Goal: Task Accomplishment & Management: Complete application form

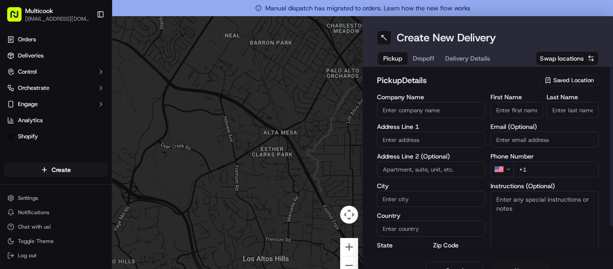
click at [553, 80] on span "Saved Location" at bounding box center [573, 80] width 40 height 8
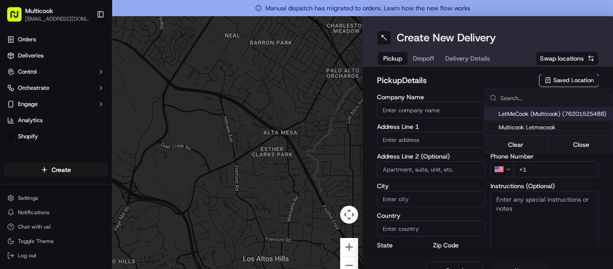
click at [547, 109] on div "LetMeCook (Multicook) (76201525488)" at bounding box center [548, 113] width 128 height 13
type input "LetMeCook (Multicook)"
type input "[STREET_ADDRESS]"
type input "[GEOGRAPHIC_DATA]"
type input "US"
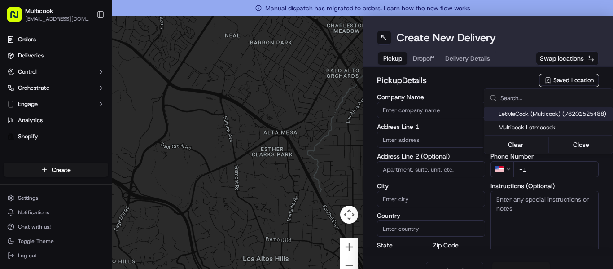
type input "CA"
type input "91423"
type input "[PERSON_NAME]"
type input "Nikityuk"
type input "[EMAIL_ADDRESS][DOMAIN_NAME]"
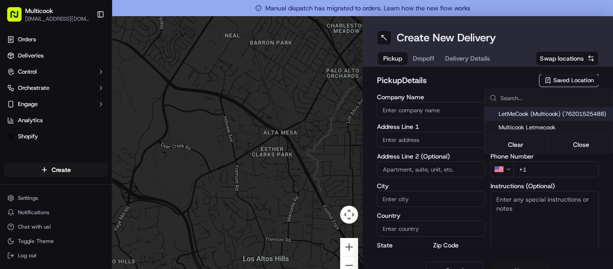
type input "[PHONE_NUMBER]"
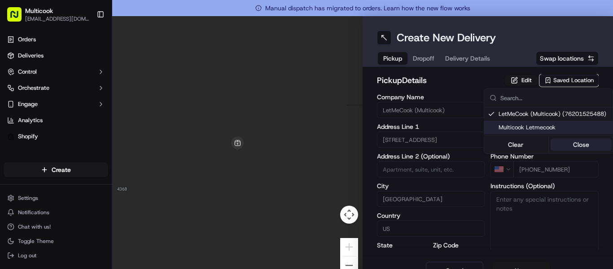
click at [562, 142] on button "Close" at bounding box center [581, 144] width 61 height 13
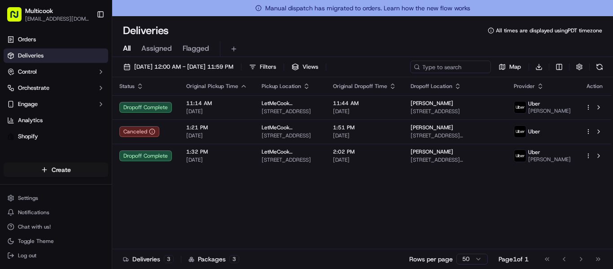
click at [69, 172] on html "Multicook [EMAIL_ADDRESS][DOMAIN_NAME] Toggle Sidebar Orders Deliveries Control…" at bounding box center [306, 134] width 613 height 269
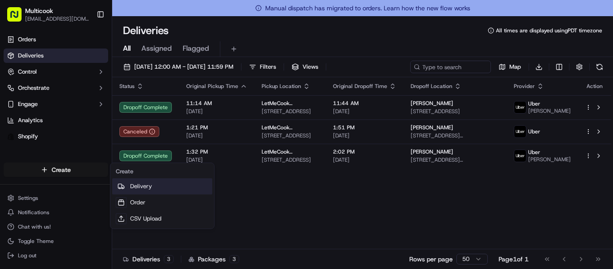
click at [143, 185] on link "Delivery" at bounding box center [162, 186] width 100 height 16
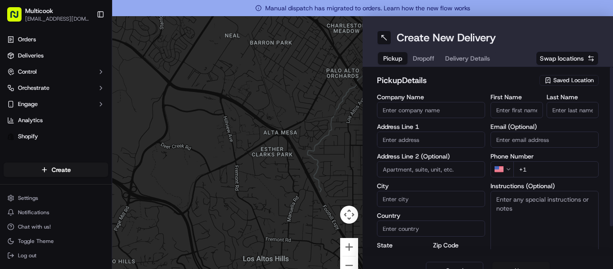
click at [569, 78] on span "Saved Location" at bounding box center [573, 80] width 40 height 8
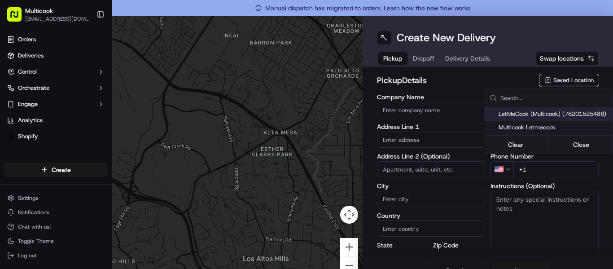
click at [556, 109] on div "LetMeCook (Multicook) (76201525488)" at bounding box center [548, 113] width 128 height 13
type input "LetMeCook (Multicook)"
type input "[STREET_ADDRESS]"
type input "[GEOGRAPHIC_DATA]"
type input "US"
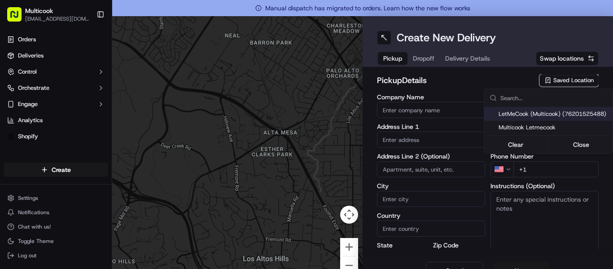
type input "CA"
type input "91423"
type input "[PERSON_NAME]"
type input "Nikityuk"
type input "[EMAIL_ADDRESS][DOMAIN_NAME]"
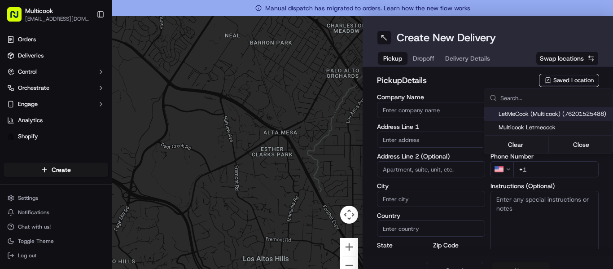
type input "[PHONE_NUMBER]"
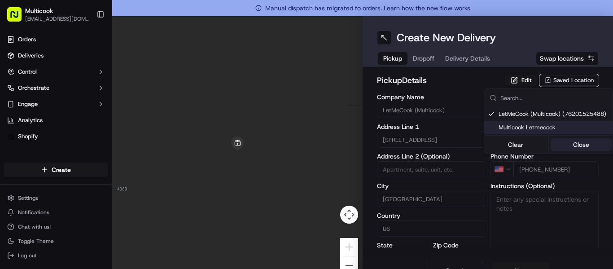
click at [578, 142] on button "Close" at bounding box center [581, 144] width 61 height 13
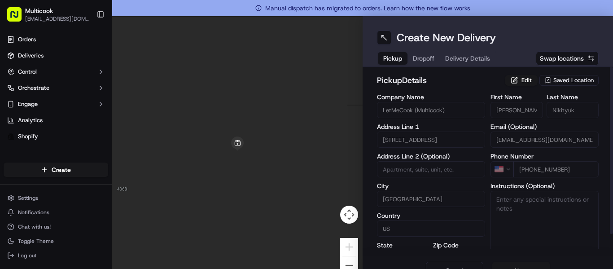
click at [426, 60] on span "Dropoff" at bounding box center [424, 58] width 22 height 9
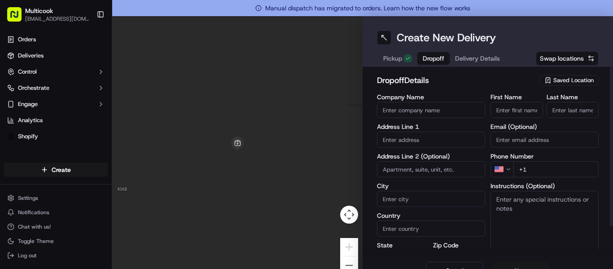
click at [519, 111] on input "First Name" at bounding box center [516, 110] width 52 height 16
type input "aNGEL"
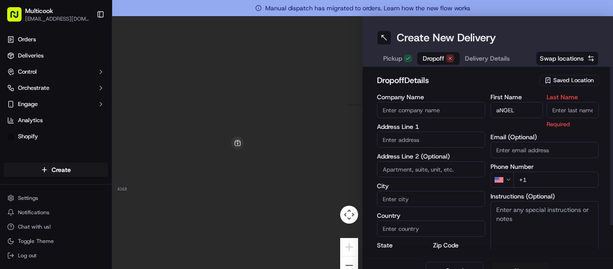
click at [552, 109] on input "Last Name" at bounding box center [573, 110] width 52 height 16
type input "[PERSON_NAME]"
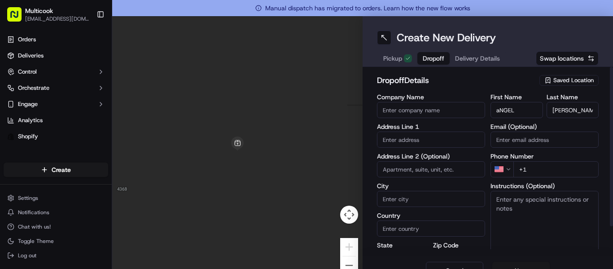
click at [542, 174] on input "+1" at bounding box center [555, 169] width 85 height 16
type input "[PHONE_NUMBER]"
click at [418, 136] on input "text" at bounding box center [431, 139] width 108 height 16
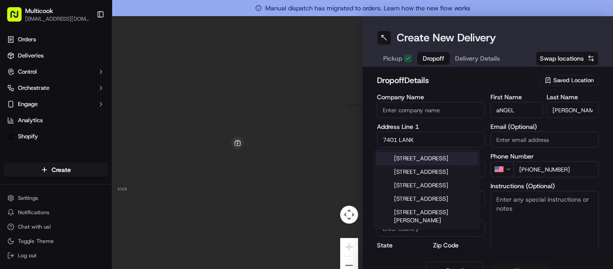
click at [443, 165] on div "[STREET_ADDRESS]" at bounding box center [427, 158] width 102 height 13
type input "[STREET_ADDRESS]"
type input "[GEOGRAPHIC_DATA]"
type input "CA"
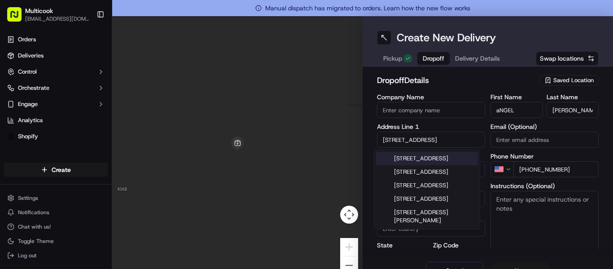
type input "91605"
type input "[STREET_ADDRESS]"
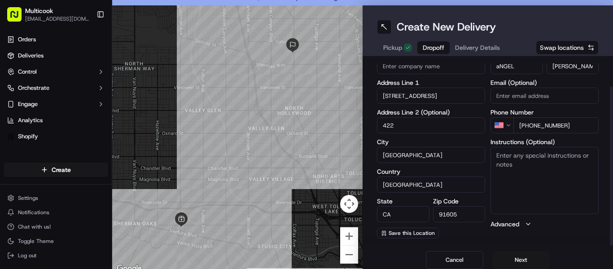
scroll to position [16, 0]
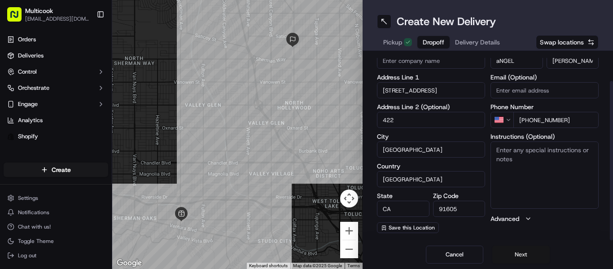
type input "422"
click at [522, 258] on button "Next" at bounding box center [520, 254] width 57 height 18
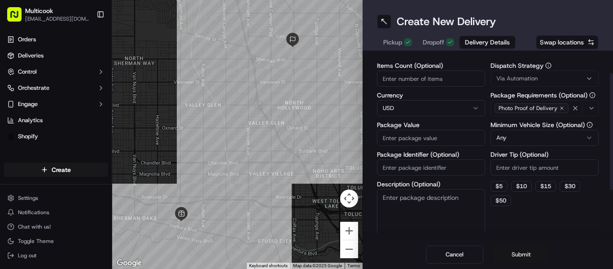
click at [513, 254] on button "Submit" at bounding box center [520, 254] width 57 height 18
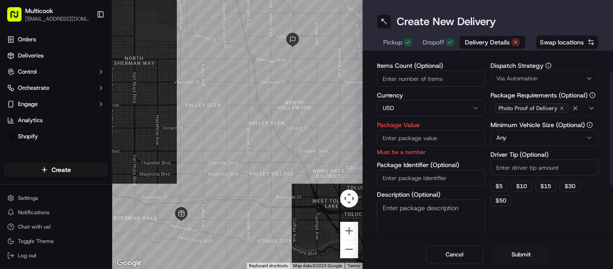
click at [448, 73] on input "Items Count (Optional)" at bounding box center [431, 78] width 108 height 16
type input "1"
click at [447, 136] on input "Package Value" at bounding box center [431, 138] width 108 height 16
type input "123"
click at [523, 259] on button "Submit" at bounding box center [520, 254] width 57 height 18
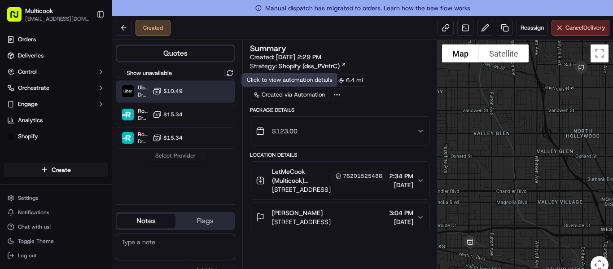
click at [184, 87] on div "Uber Dropoff ETA 47 minutes $10.49" at bounding box center [175, 91] width 119 height 22
click at [194, 157] on button "Assign Provider" at bounding box center [176, 155] width 64 height 11
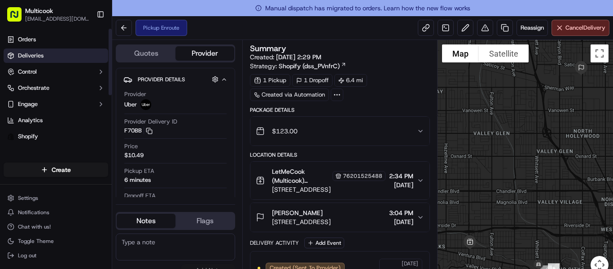
click at [33, 54] on span "Deliveries" at bounding box center [31, 56] width 26 height 8
